Goal: Check status: Check status

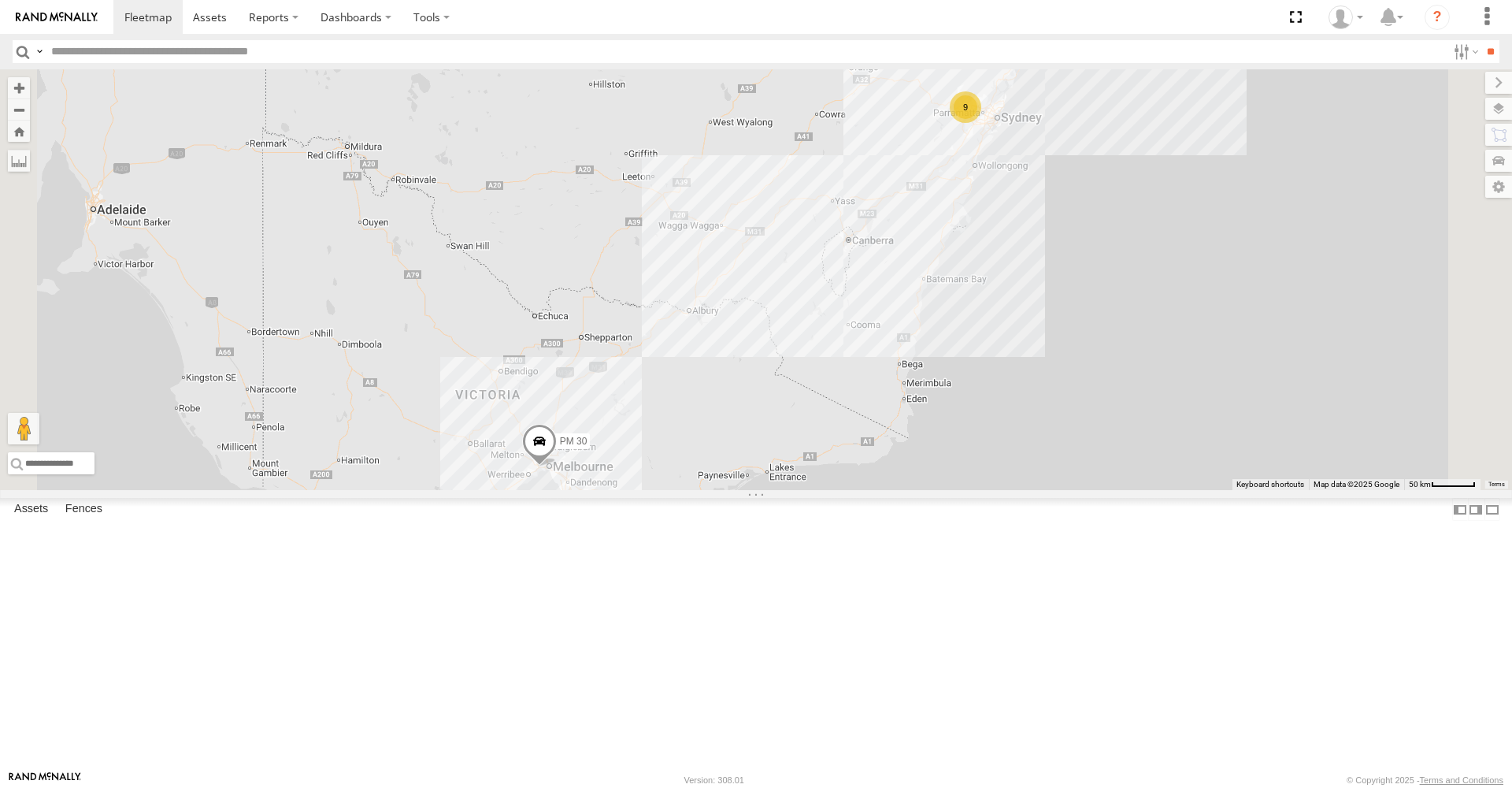
click at [557, 467] on span at bounding box center [539, 445] width 35 height 43
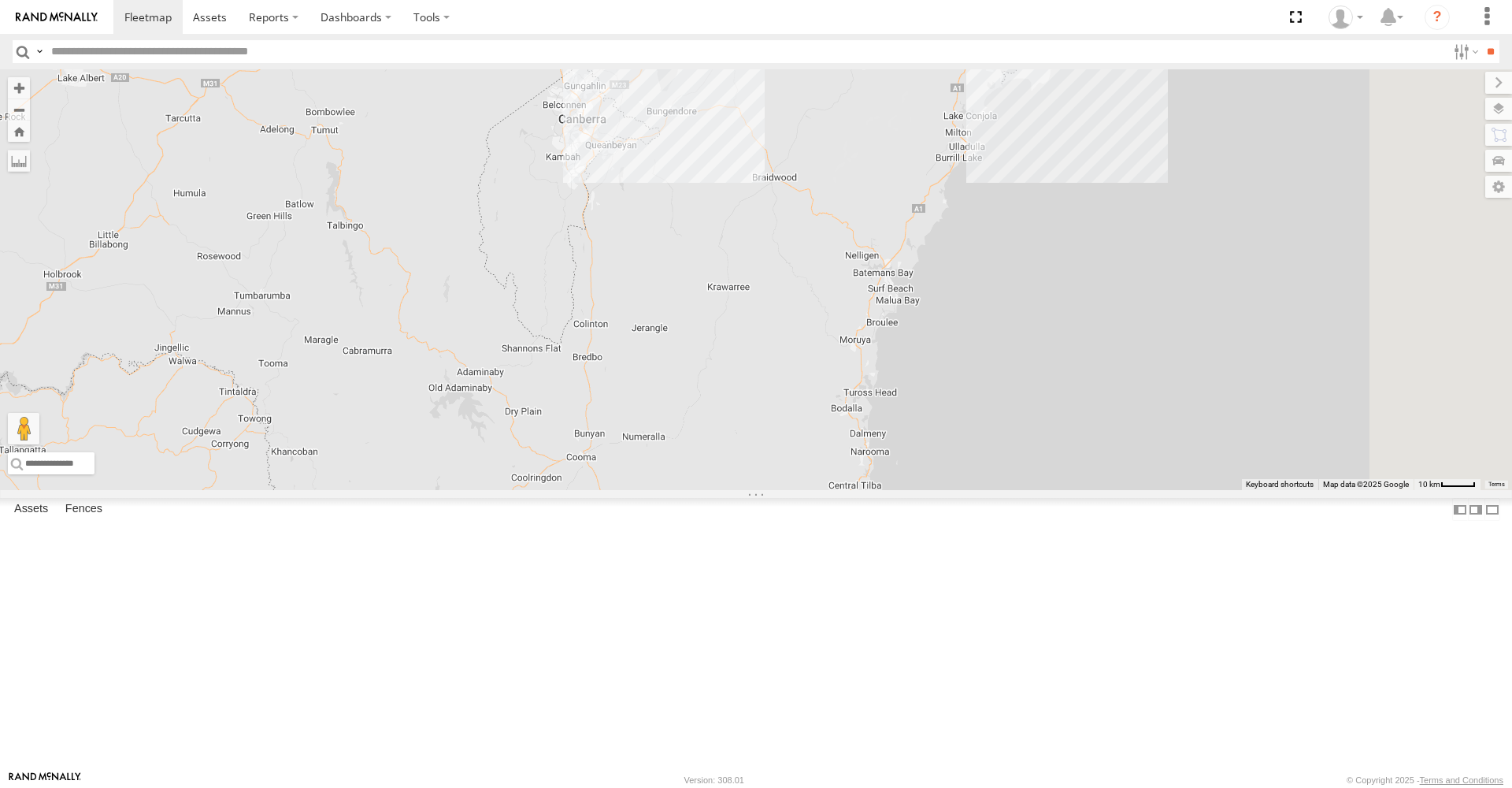
drag, startPoint x: 1057, startPoint y: 256, endPoint x: 594, endPoint y: 443, distance: 499.3
click at [594, 443] on div "PM 30 PM 30 All Assets Boundary Rd [GEOGRAPHIC_DATA] -37.81647 , 144.81888 0 06…" at bounding box center [756, 279] width 1512 height 421
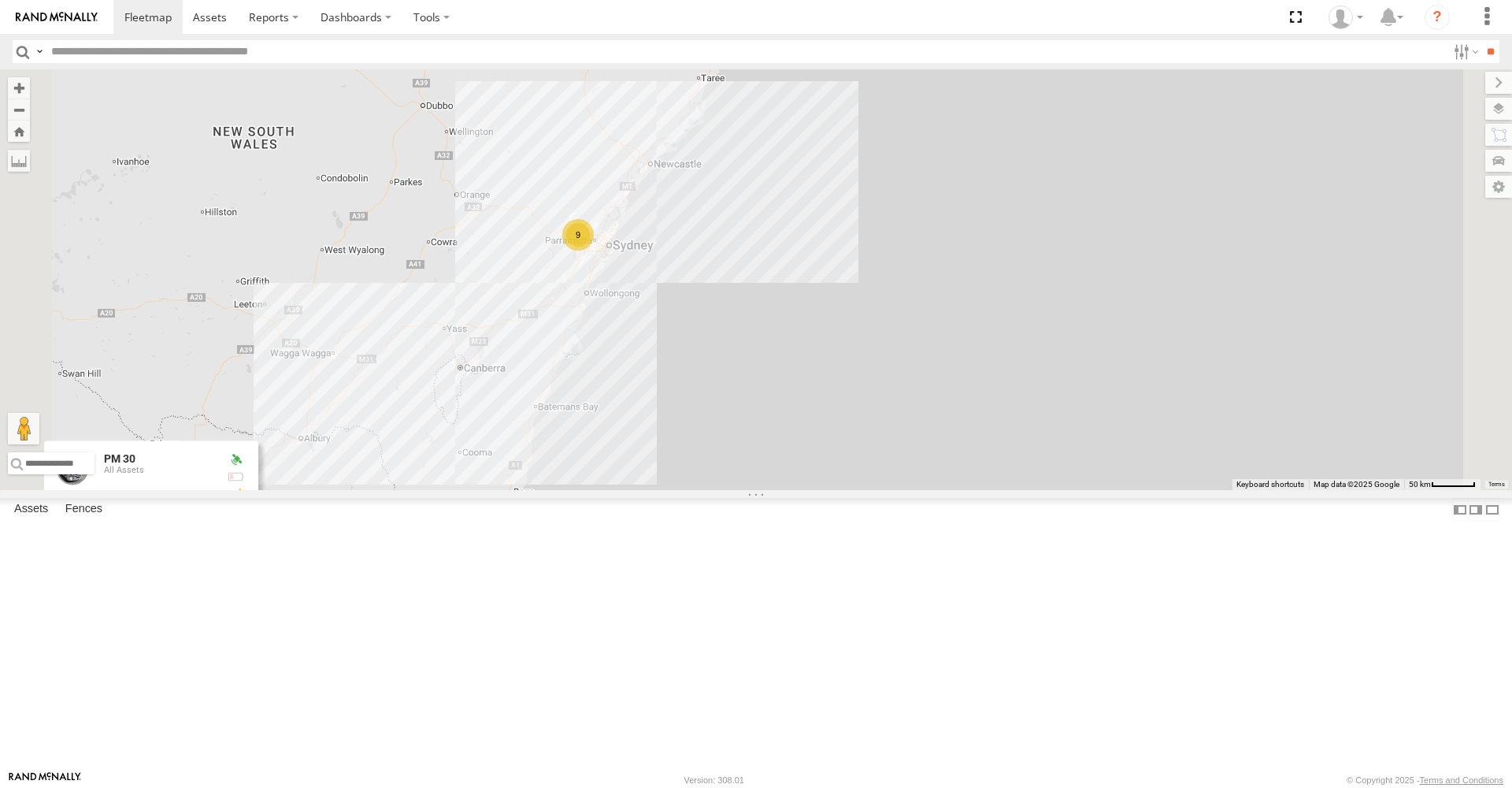
drag, startPoint x: 803, startPoint y: 299, endPoint x: 704, endPoint y: 443, distance: 174.7
click at [713, 451] on div "PM 30 PM 30 All Assets Boundary Rd [GEOGRAPHIC_DATA] -37.81647 , 144.81888 0 06…" at bounding box center [756, 279] width 1512 height 421
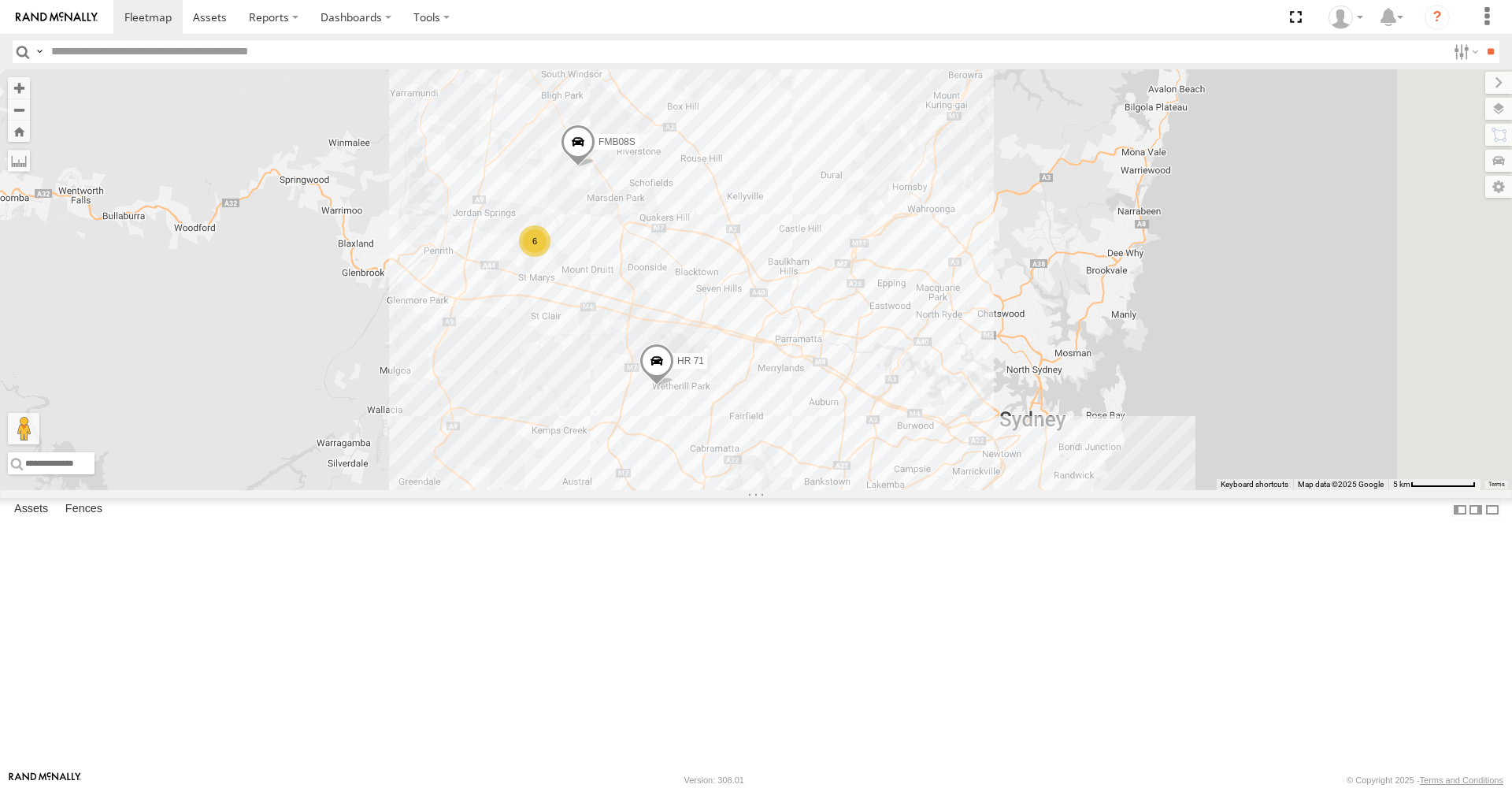
drag, startPoint x: 656, startPoint y: 372, endPoint x: 658, endPoint y: 501, distance: 129.0
click at [658, 490] on div "PM 30 PM 30 All Assets Boundary Rd [GEOGRAPHIC_DATA] -37.81647 , 144.81888 0 06…" at bounding box center [756, 279] width 1512 height 421
click at [484, 21] on span at bounding box center [466, 0] width 35 height 43
click at [666, 393] on span at bounding box center [649, 372] width 35 height 43
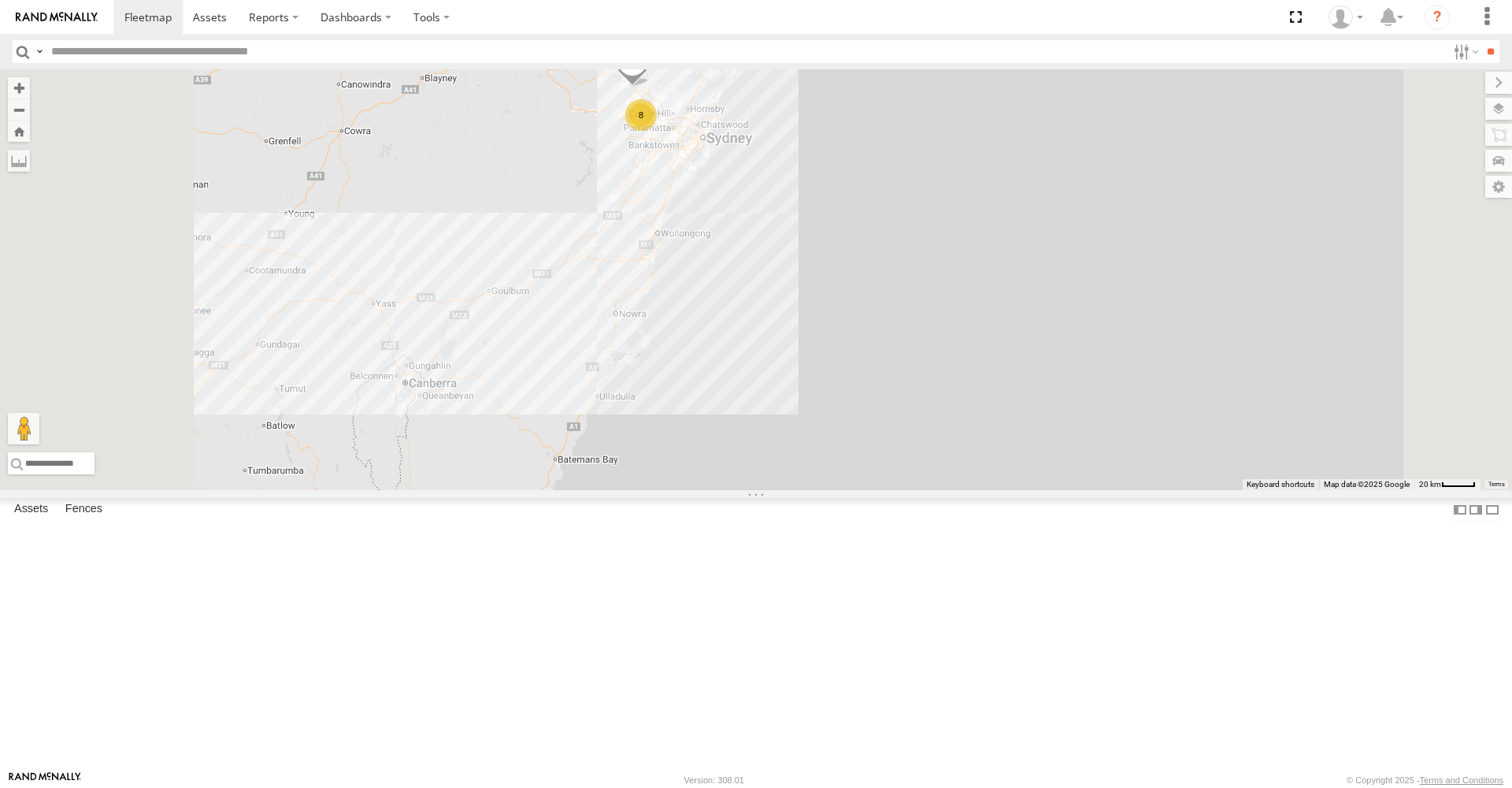
drag, startPoint x: 631, startPoint y: 641, endPoint x: 685, endPoint y: 375, distance: 271.4
click at [685, 375] on div "HR 70 8" at bounding box center [756, 279] width 1512 height 421
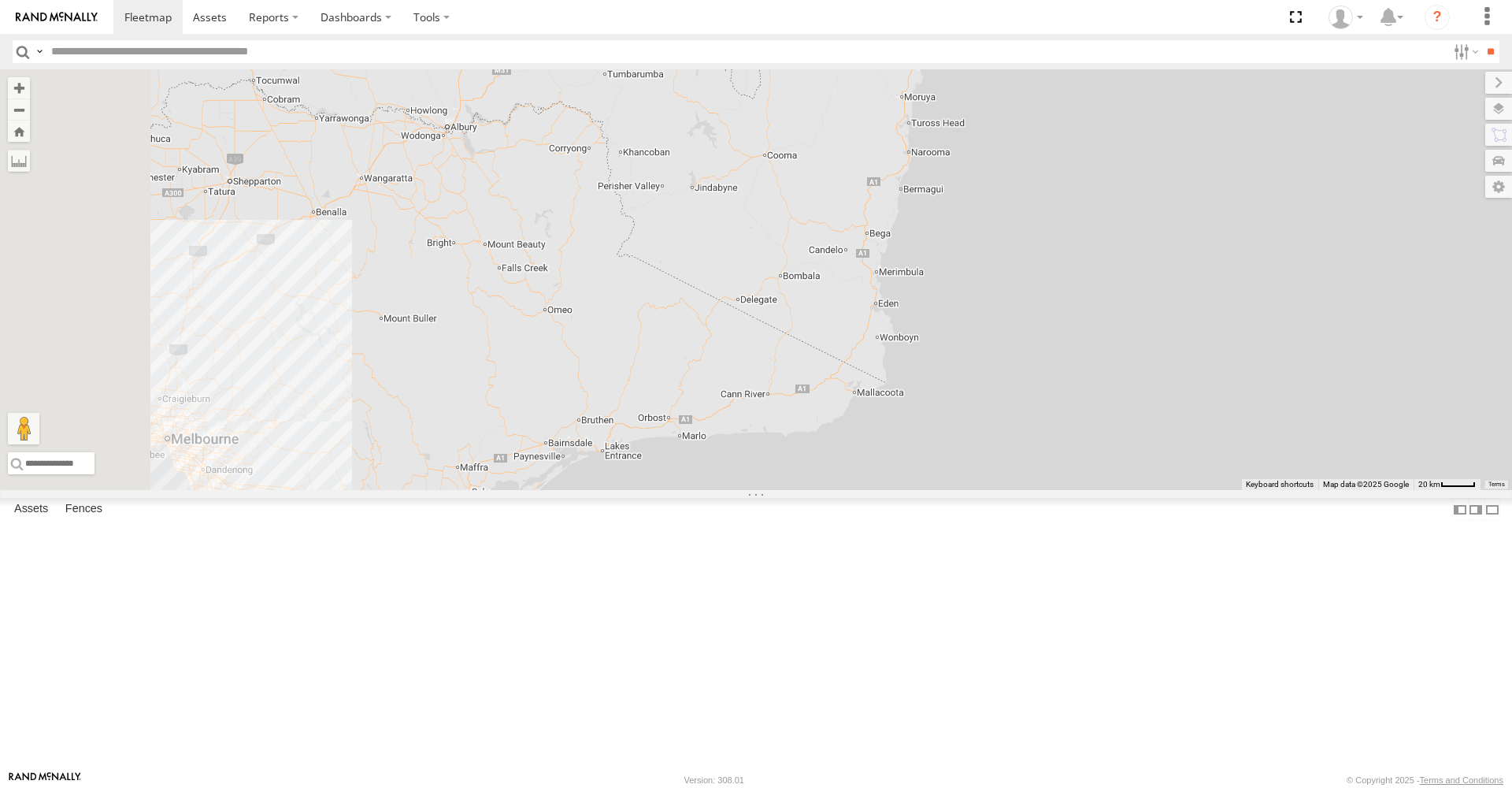
drag, startPoint x: 582, startPoint y: 731, endPoint x: 949, endPoint y: 332, distance: 542.1
click at [949, 332] on div "HR 70 8" at bounding box center [756, 279] width 1512 height 421
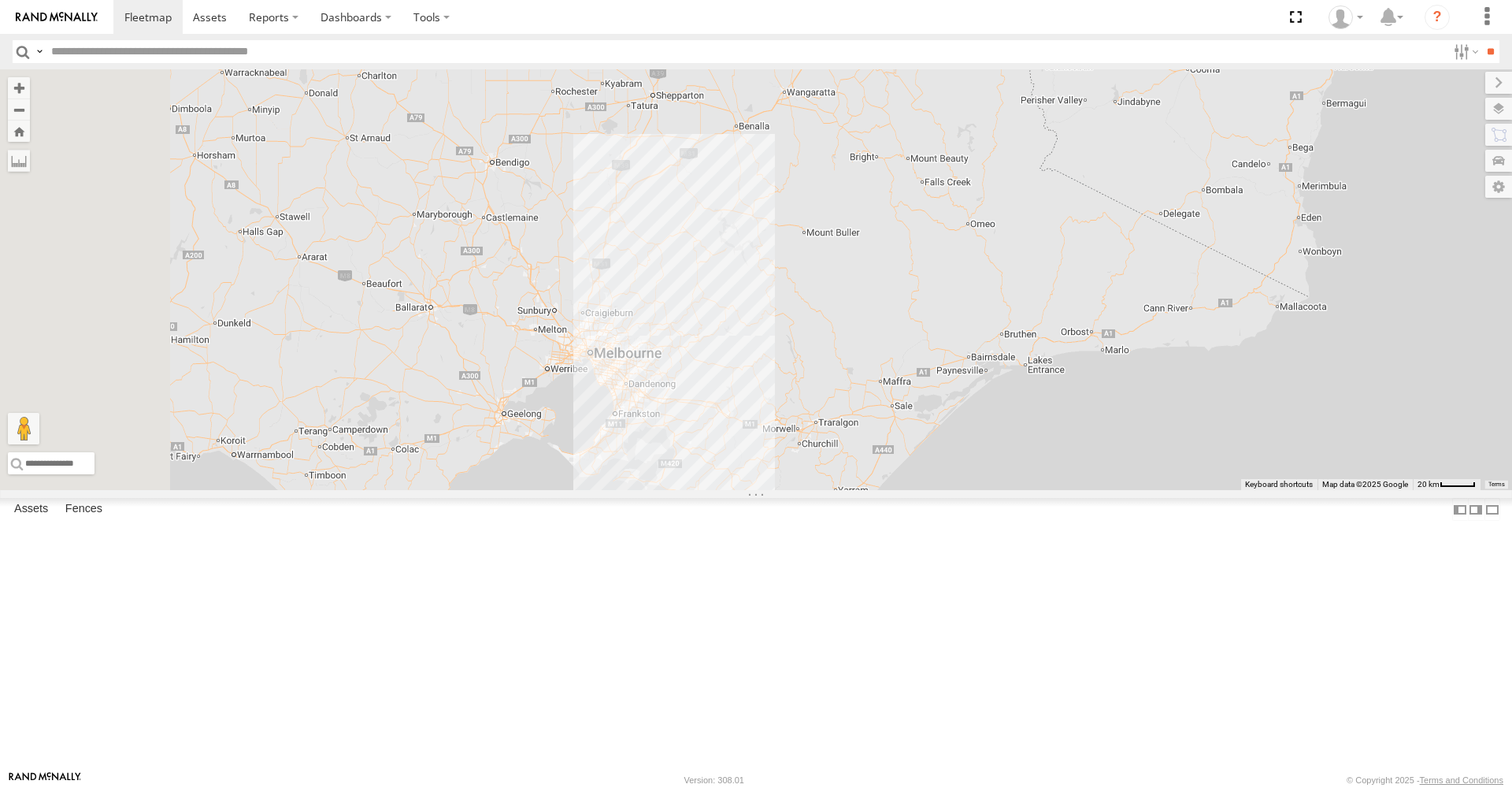
drag, startPoint x: 507, startPoint y: 535, endPoint x: 886, endPoint y: 468, distance: 384.9
click at [886, 468] on div "HR 70 8" at bounding box center [756, 279] width 1512 height 421
click at [587, 354] on span at bounding box center [569, 333] width 35 height 43
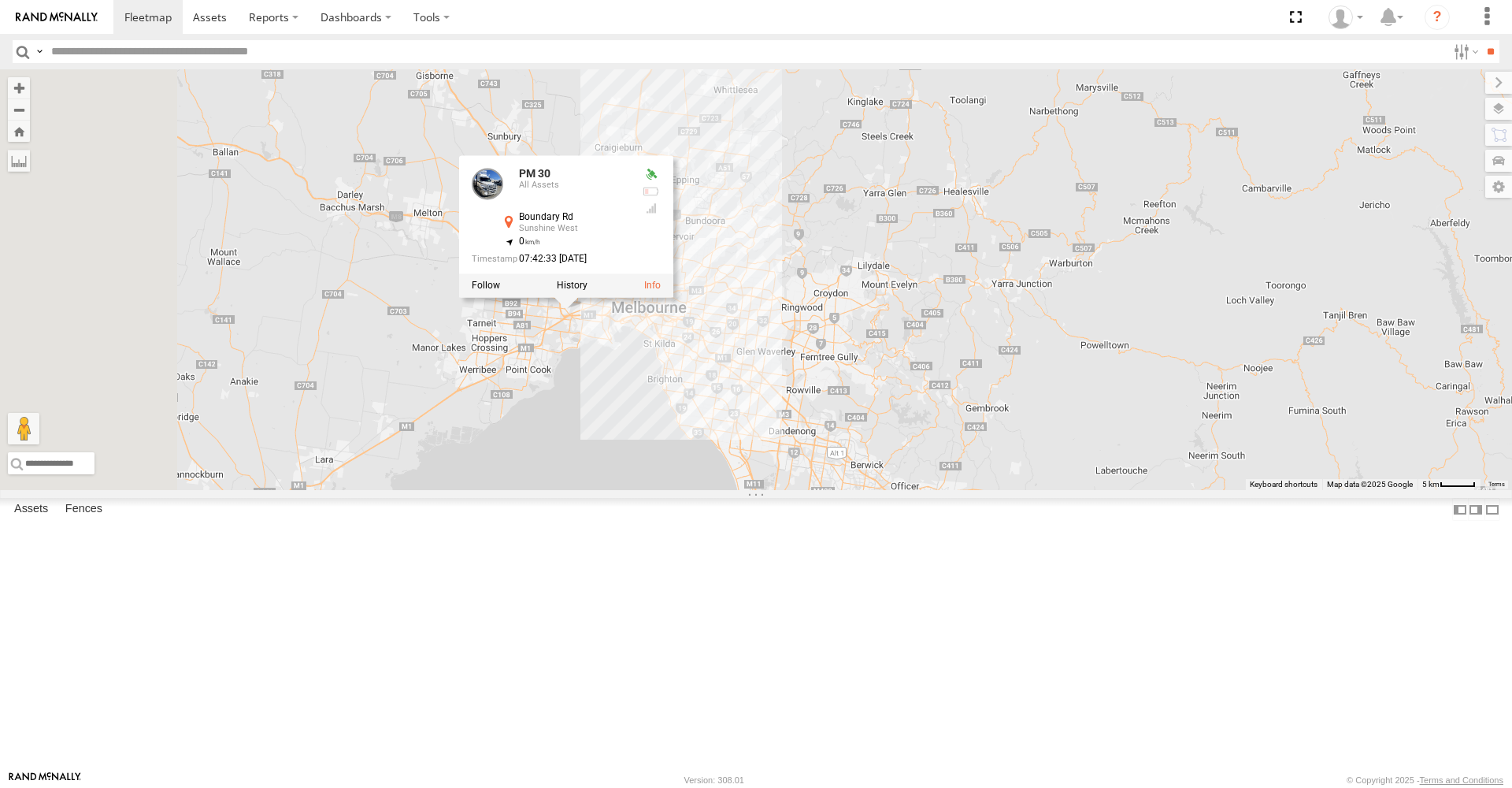
drag, startPoint x: 674, startPoint y: 540, endPoint x: 1148, endPoint y: 473, distance: 478.7
click at [1148, 473] on div "HR 70 PM 30 PM 30 All Assets Boundary Rd [GEOGRAPHIC_DATA] -37.81649 , 144.8188…" at bounding box center [756, 279] width 1512 height 421
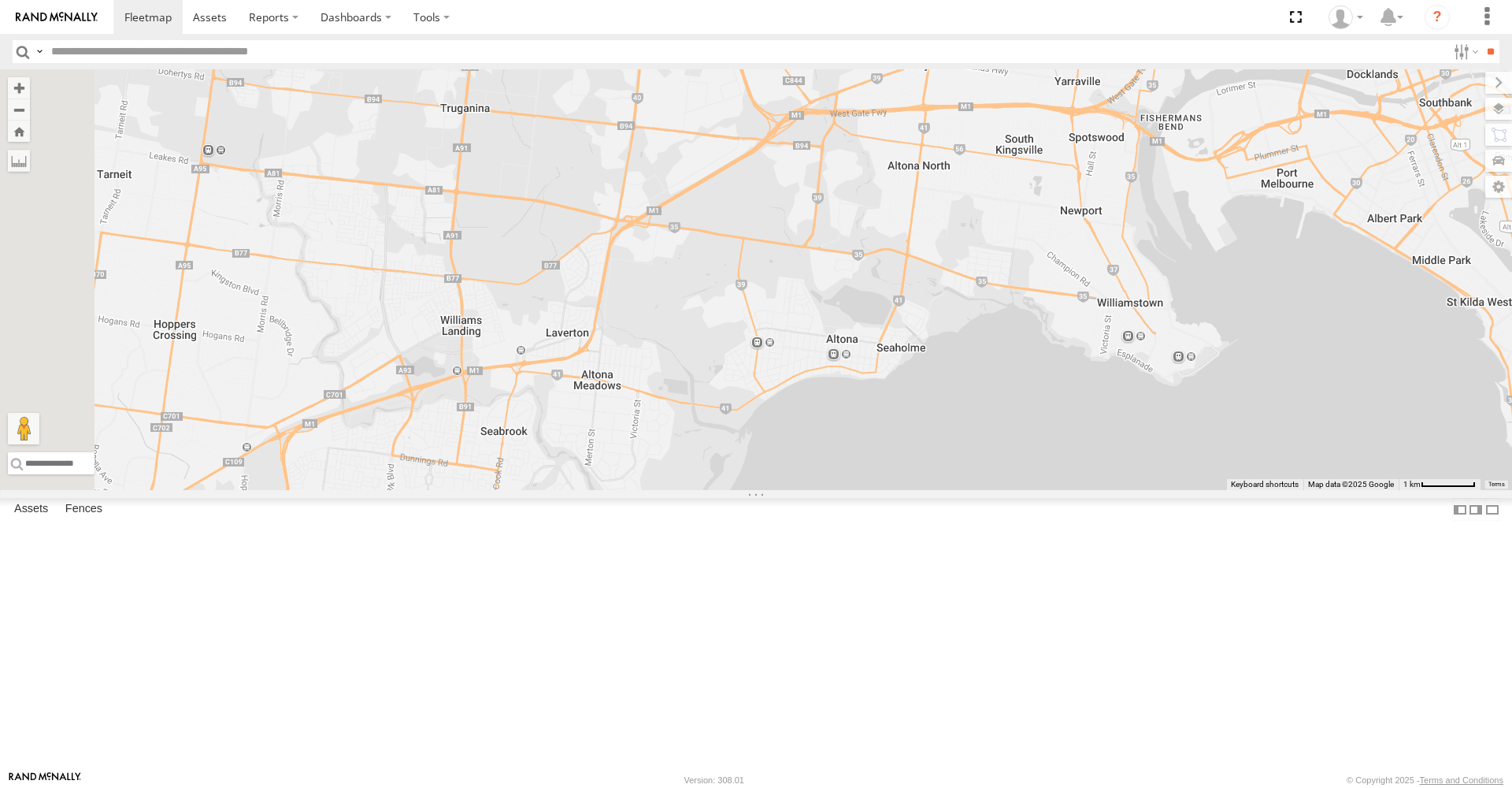
drag, startPoint x: 657, startPoint y: 612, endPoint x: 887, endPoint y: 529, distance: 244.5
click at [887, 490] on div "HR 70 PM 30 PM 30 All Assets Boundary Rd [GEOGRAPHIC_DATA] -37.81649 , 144.8188…" at bounding box center [756, 279] width 1512 height 421
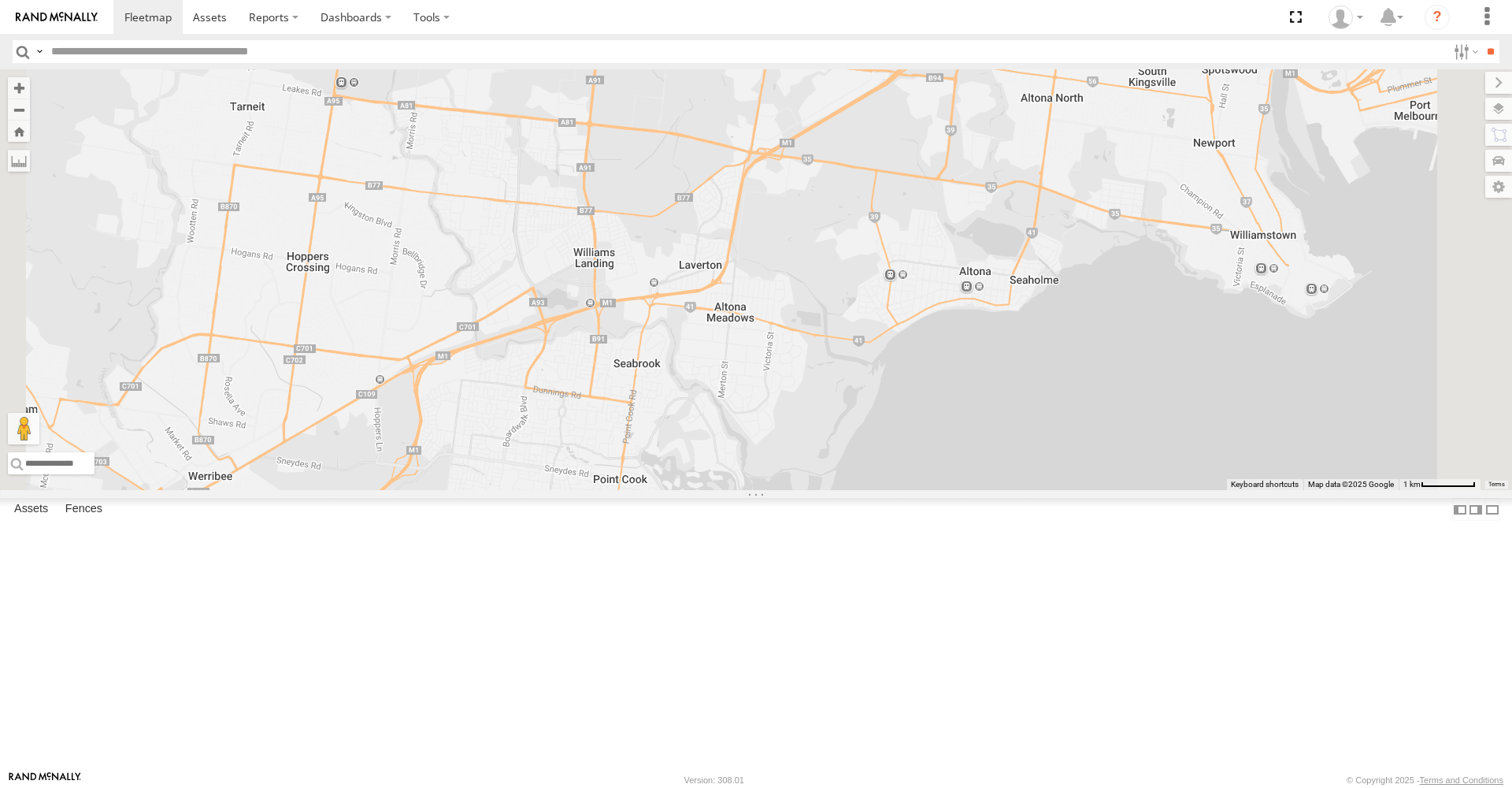
click at [1078, 404] on div "HR 70 PM 30 PM 30 All Assets Boundary Rd [GEOGRAPHIC_DATA] -37.81649 , 144.8188…" at bounding box center [756, 279] width 1512 height 421
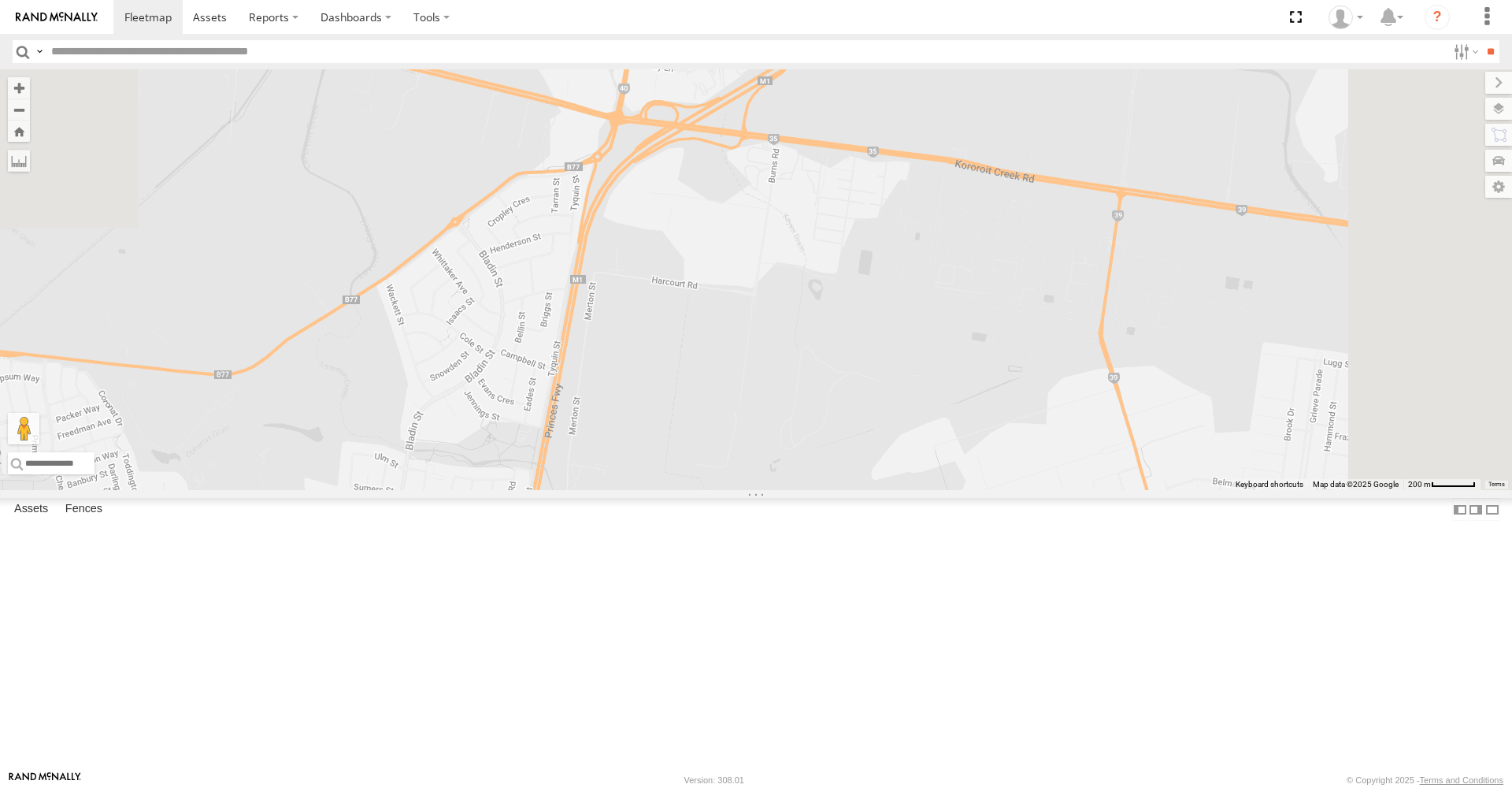
drag, startPoint x: 980, startPoint y: 410, endPoint x: 899, endPoint y: 783, distance: 381.7
click at [898, 787] on body at bounding box center [756, 394] width 1512 height 788
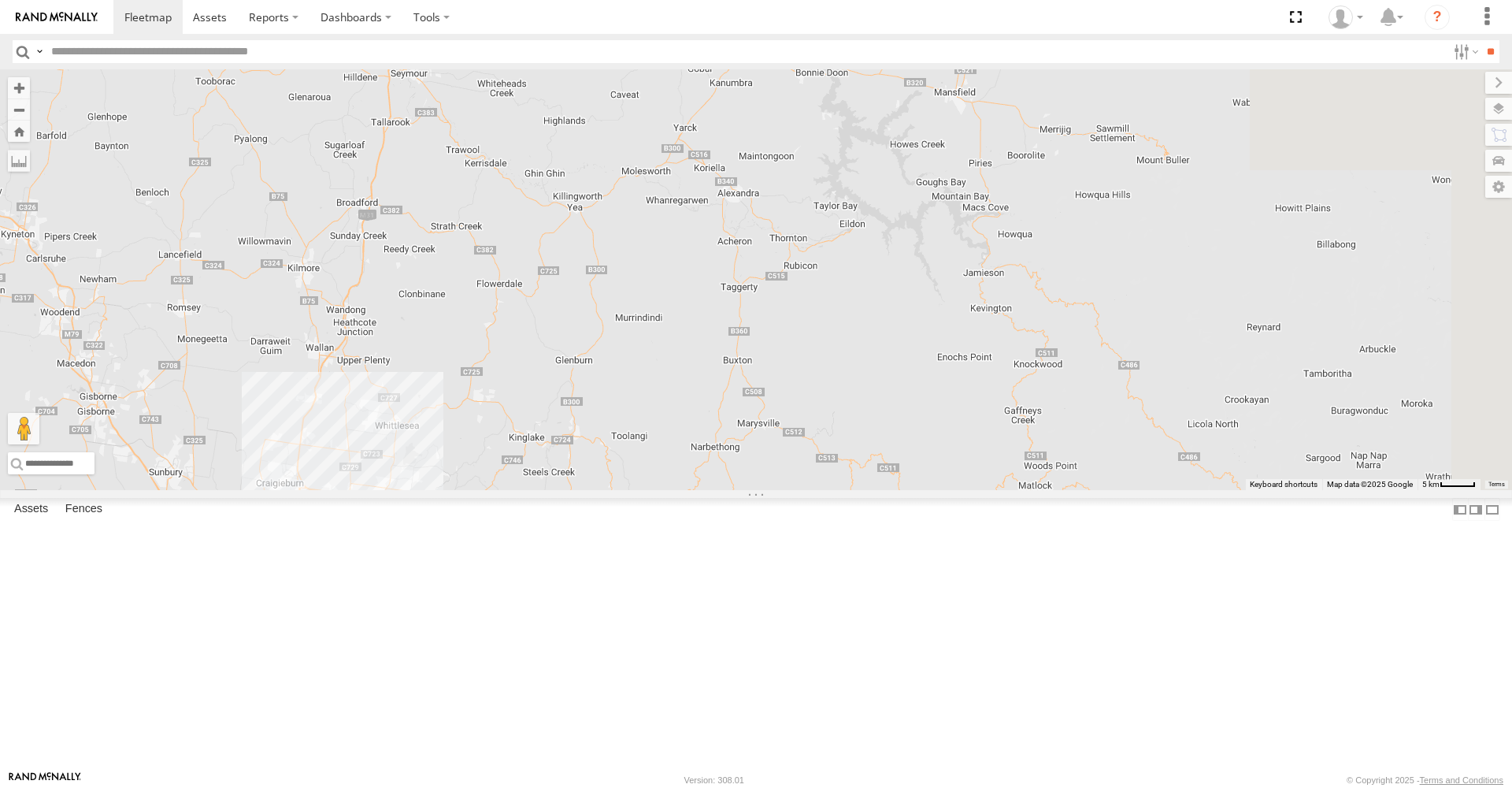
drag, startPoint x: 1056, startPoint y: 338, endPoint x: 417, endPoint y: 530, distance: 667.2
click at [417, 490] on div "HR 70 PM 30" at bounding box center [756, 279] width 1512 height 421
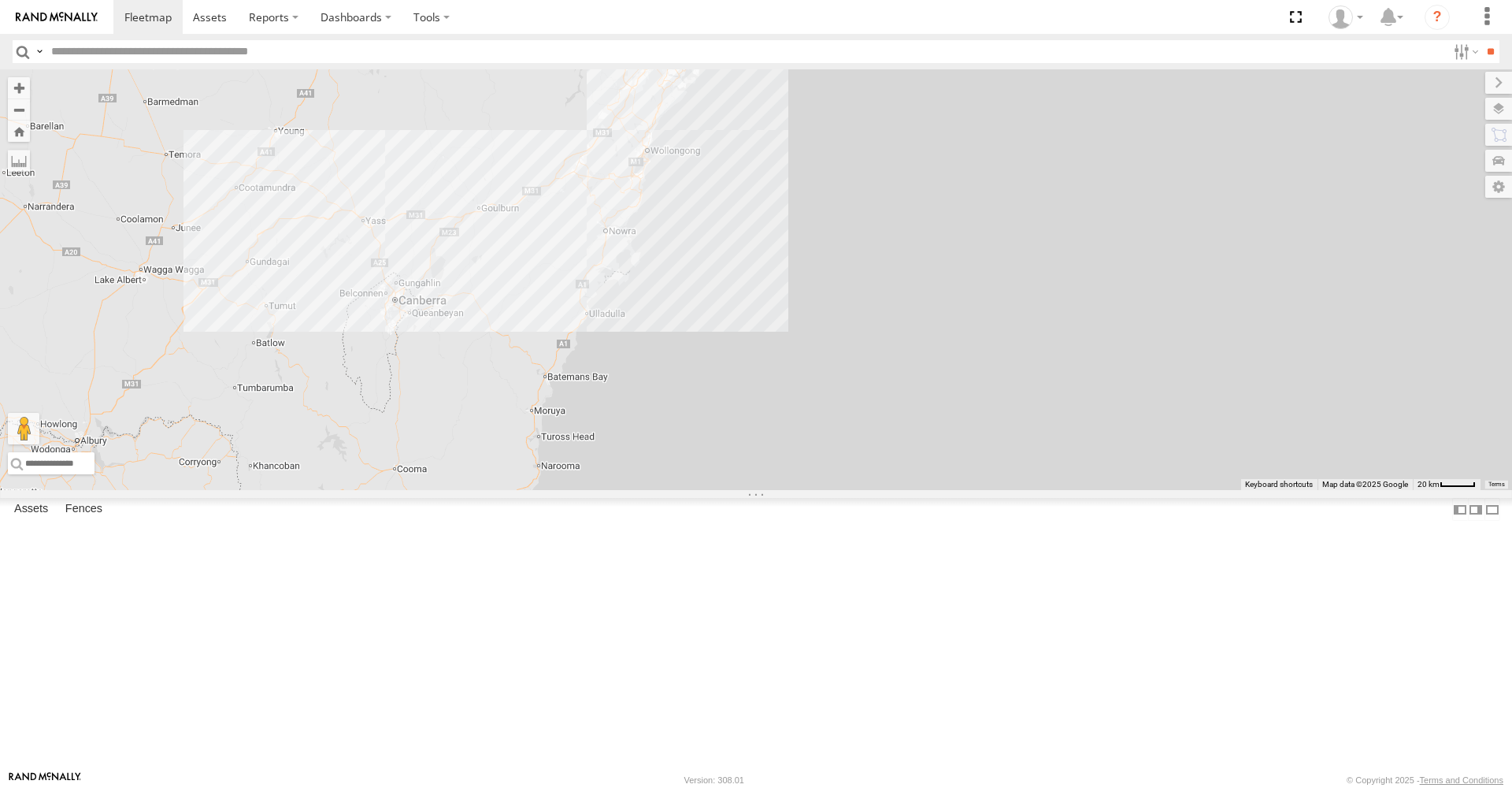
drag, startPoint x: 1240, startPoint y: 410, endPoint x: 472, endPoint y: 779, distance: 852.0
click at [470, 787] on body at bounding box center [756, 394] width 1512 height 788
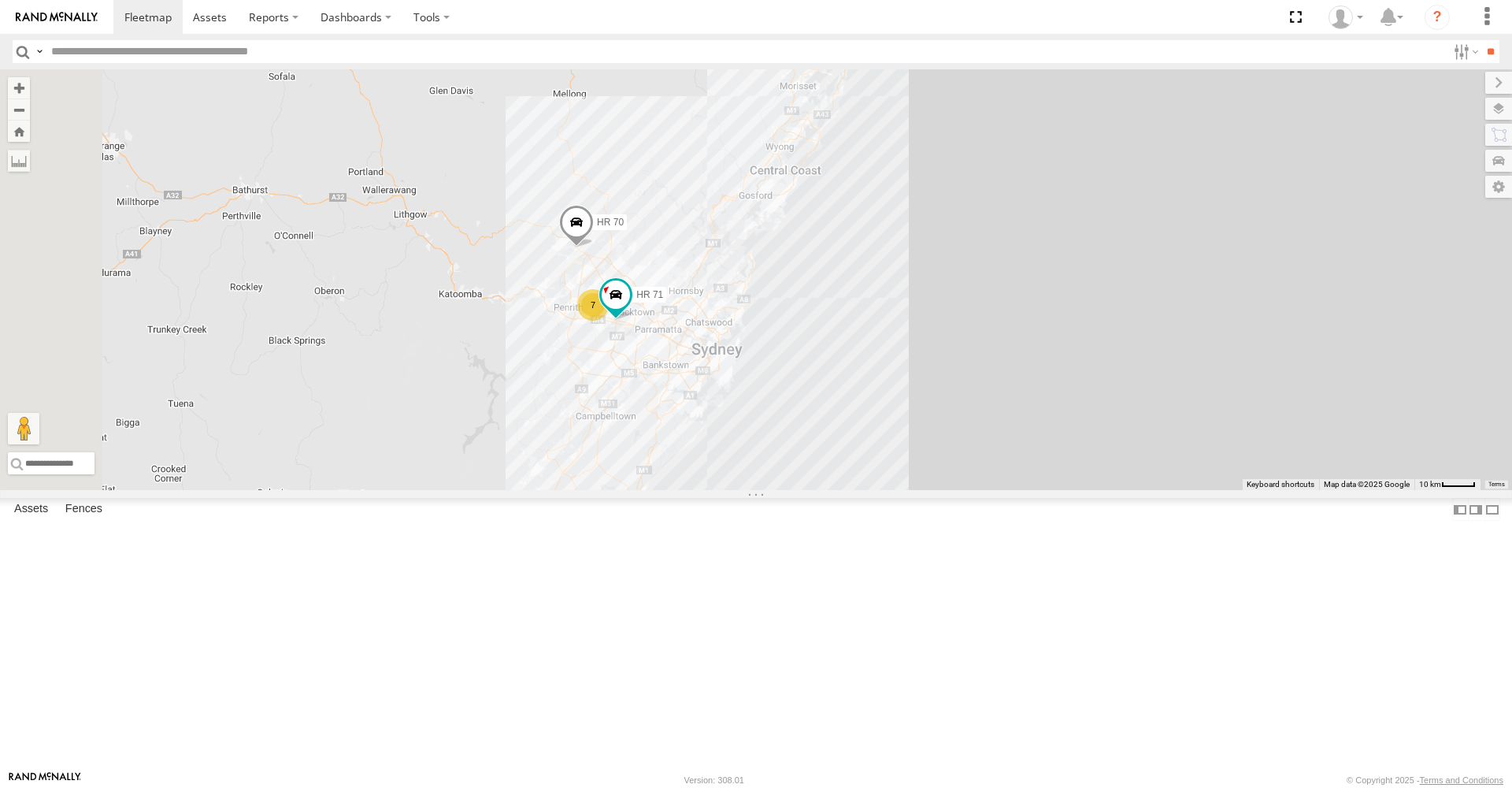
drag, startPoint x: 793, startPoint y: 203, endPoint x: 707, endPoint y: 532, distance: 340.1
click at [707, 490] on div "HR 70 PM 30 7 HR 71" at bounding box center [756, 279] width 1512 height 421
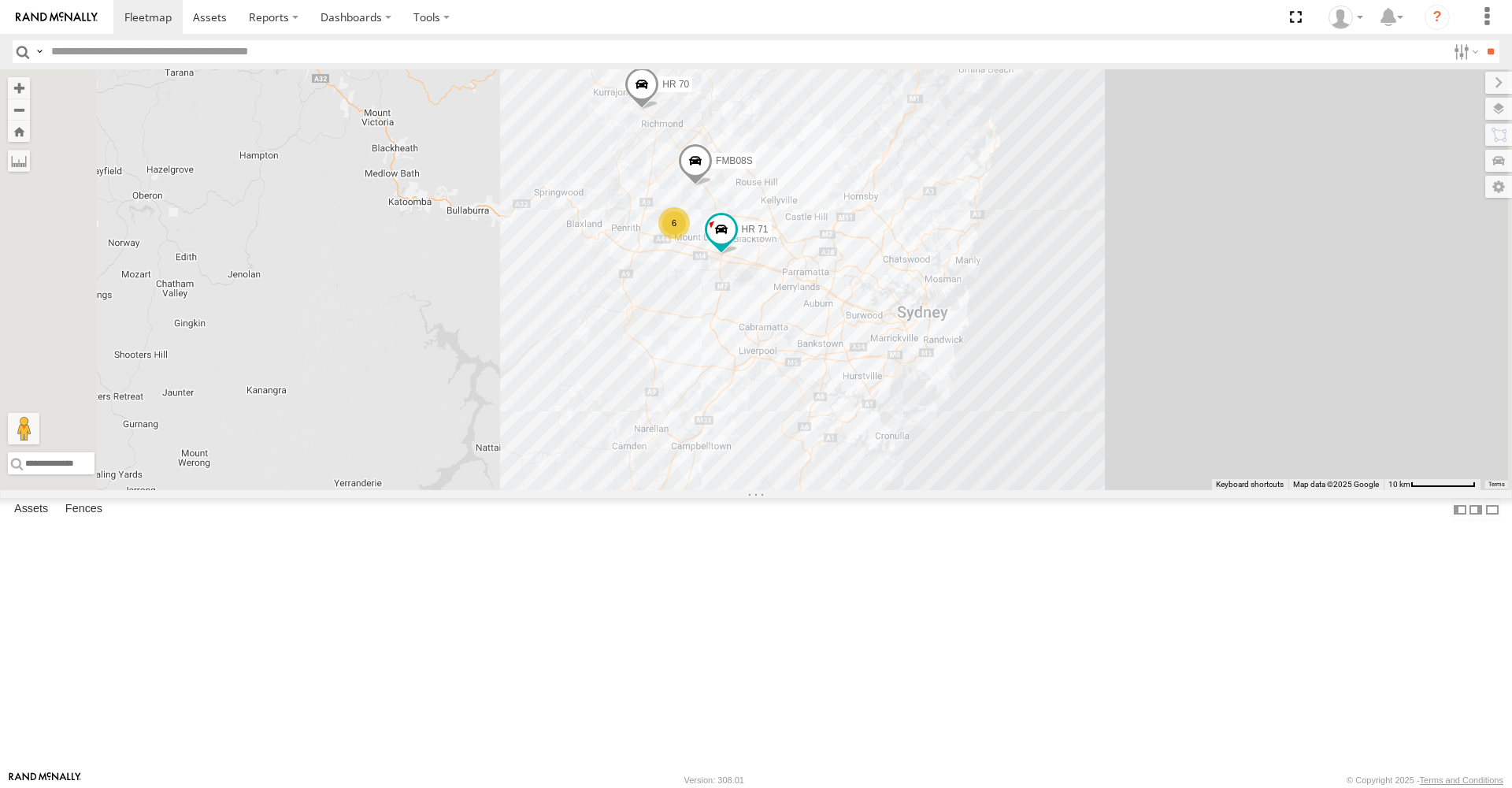
click at [659, 110] on span at bounding box center [642, 88] width 35 height 43
click at [736, 244] on span at bounding box center [721, 229] width 28 height 28
